Goal: Task Accomplishment & Management: Complete application form

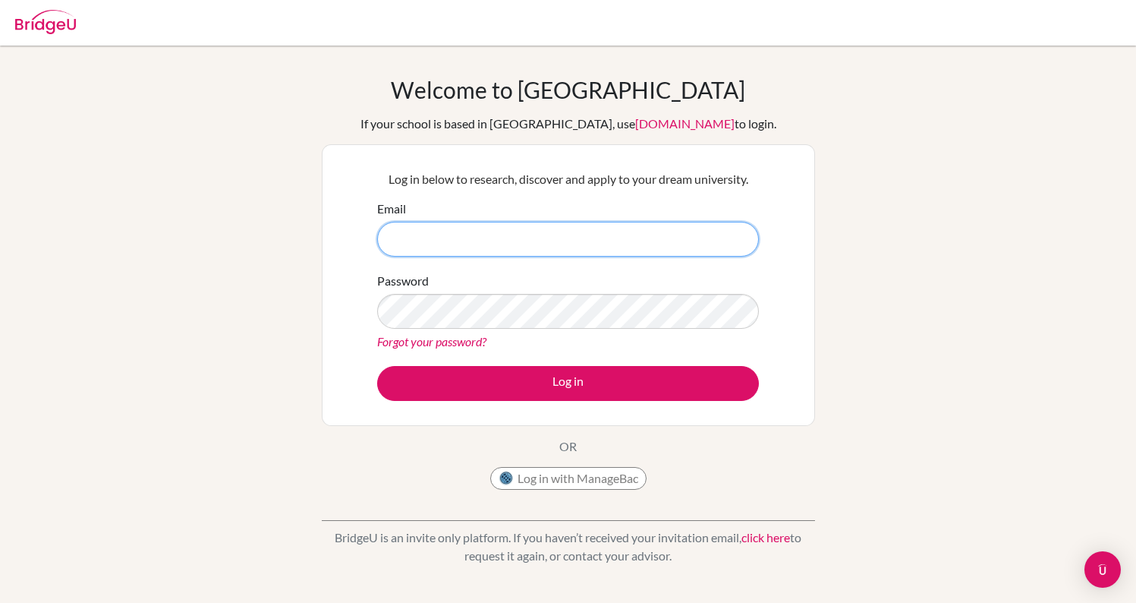
click at [566, 240] on input "Email" at bounding box center [568, 239] width 382 height 35
type input "D"
type input "F"
click at [500, 241] on input "[EMAIL_ADDRESS]lcom" at bounding box center [568, 239] width 382 height 35
type input "[EMAIL_ADDRESS][DOMAIN_NAME]"
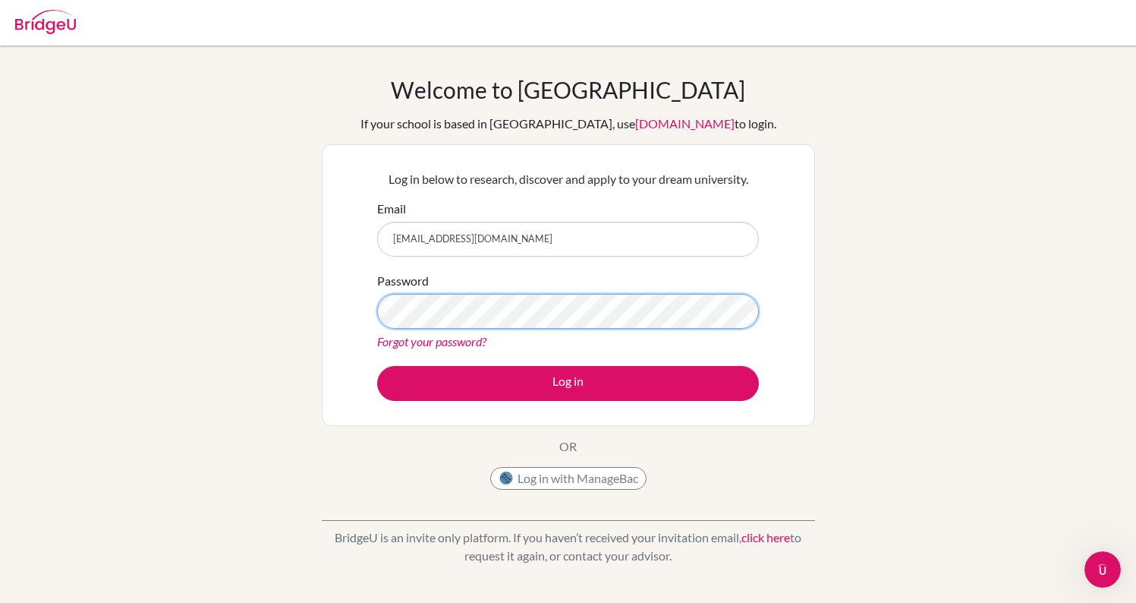
click at [568, 383] on button "Log in" at bounding box center [568, 383] width 382 height 35
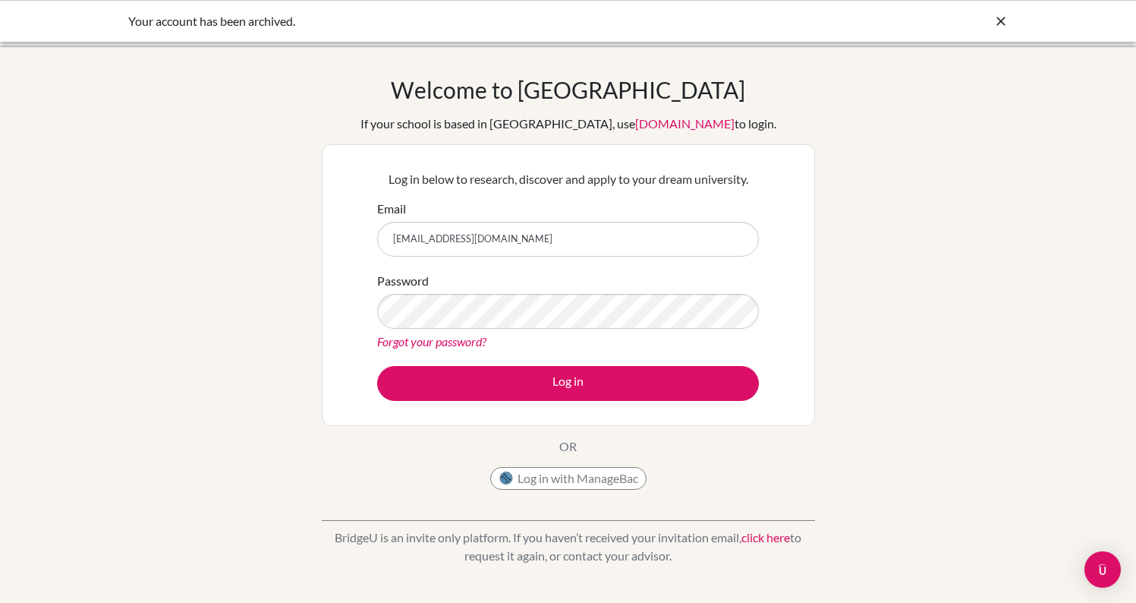
type input "fardinahmed2005@gmail.com"
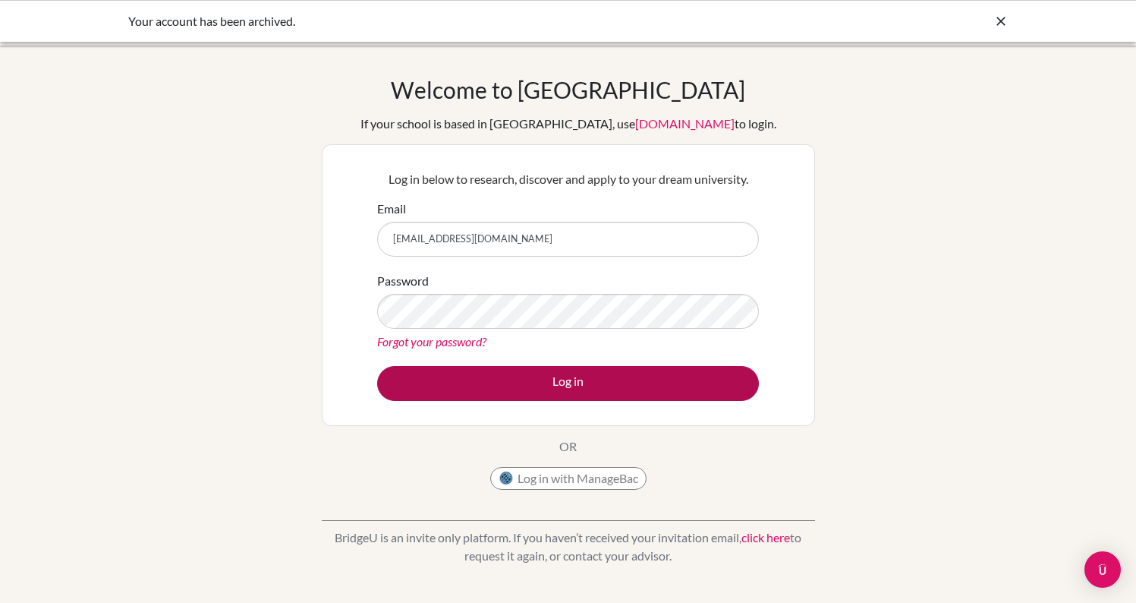
click at [484, 381] on button "Log in" at bounding box center [568, 383] width 382 height 35
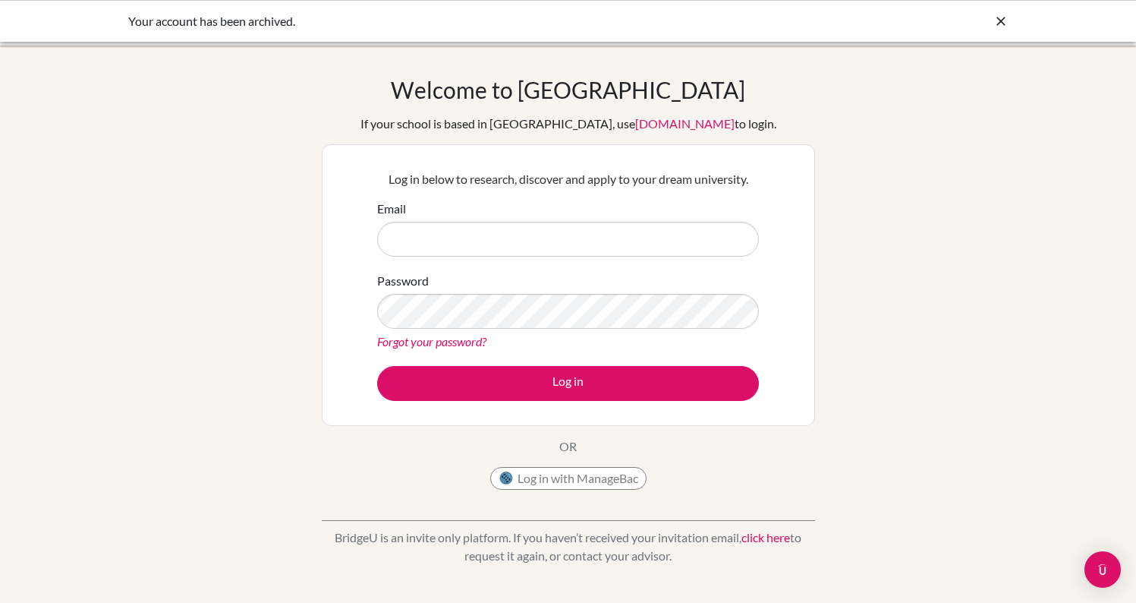
click at [997, 19] on icon at bounding box center [1001, 21] width 15 height 15
